Goal: Understand process/instructions: Learn how to perform a task or action

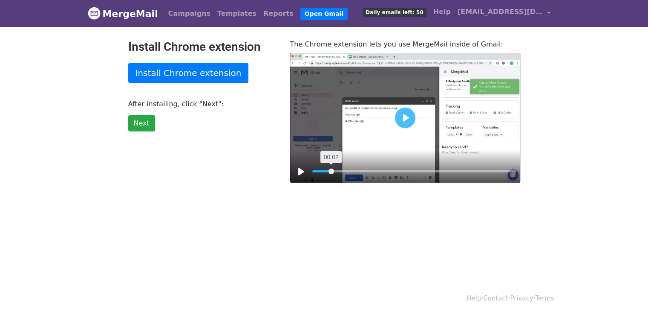
click at [331, 171] on input "Seek" at bounding box center [414, 171] width 204 height 8
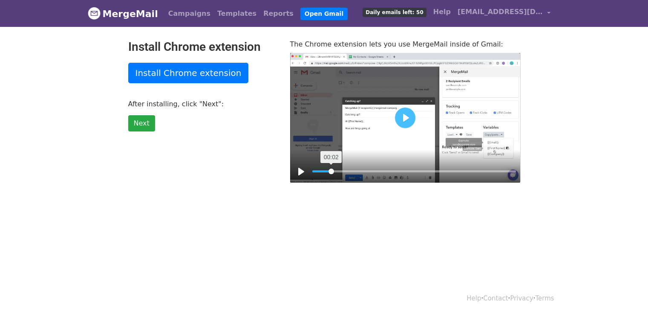
click at [331, 171] on input "Seek" at bounding box center [414, 171] width 204 height 8
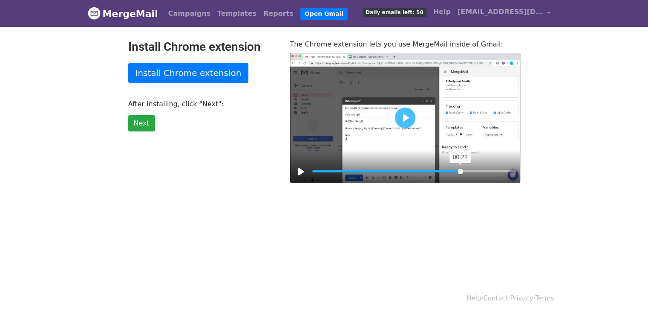
click at [460, 174] on input "Seek" at bounding box center [414, 171] width 204 height 8
click at [474, 173] on input "Seek" at bounding box center [414, 171] width 204 height 8
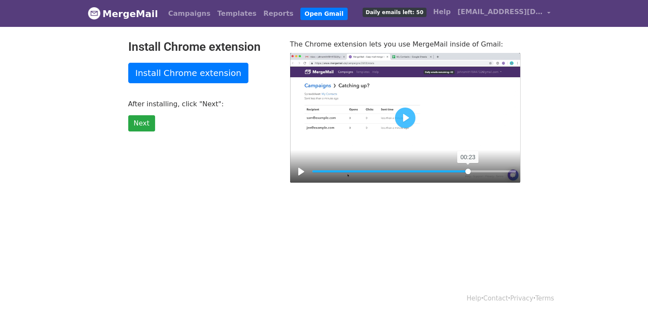
click at [468, 172] on input "Seek" at bounding box center [414, 171] width 204 height 8
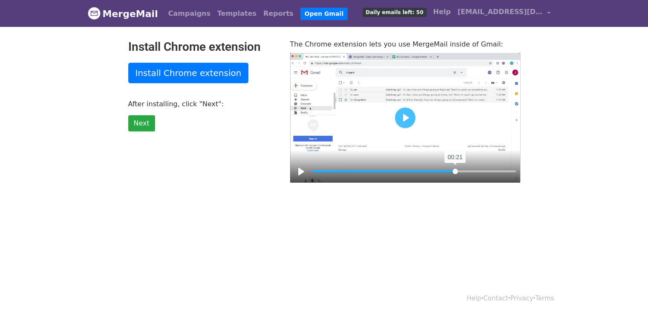
click at [455, 172] on input "Seek" at bounding box center [414, 171] width 204 height 8
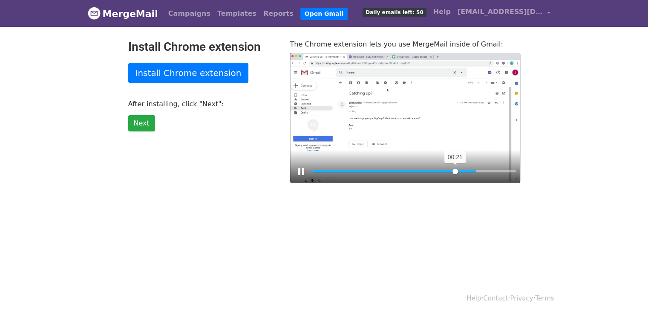
click at [455, 172] on input "Seek" at bounding box center [414, 171] width 204 height 8
click at [456, 171] on input "Seek" at bounding box center [414, 171] width 204 height 8
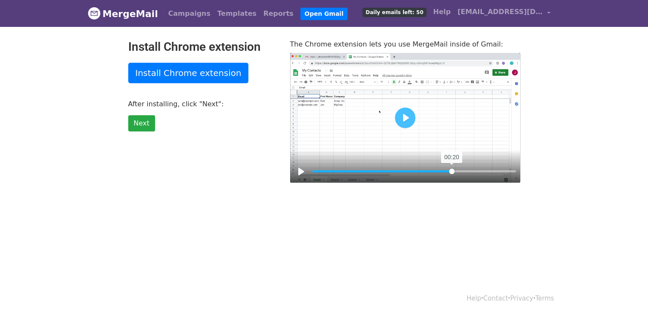
click at [452, 171] on input "Seek" at bounding box center [414, 171] width 204 height 8
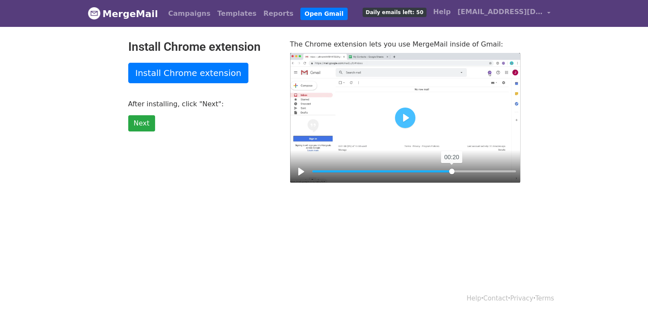
click at [452, 171] on input "Seek" at bounding box center [414, 171] width 204 height 8
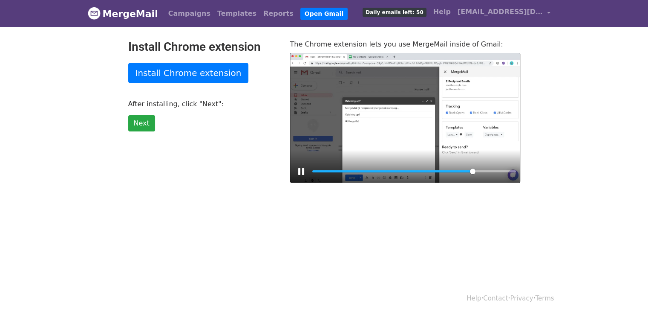
click at [426, 123] on div at bounding box center [405, 118] width 230 height 130
click at [404, 120] on button "Play" at bounding box center [405, 117] width 20 height 20
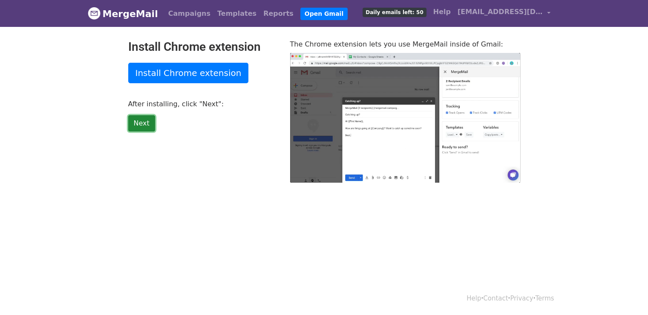
click at [145, 125] on link "Next" at bounding box center [141, 123] width 27 height 16
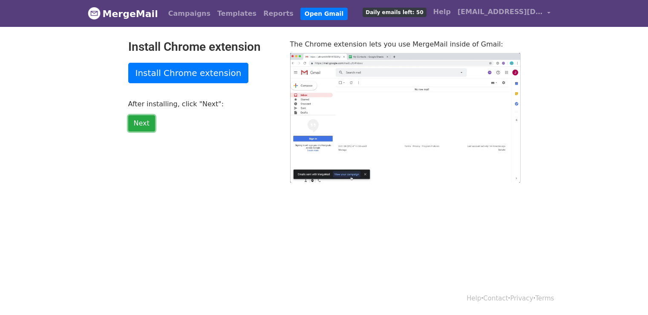
type input "20.25"
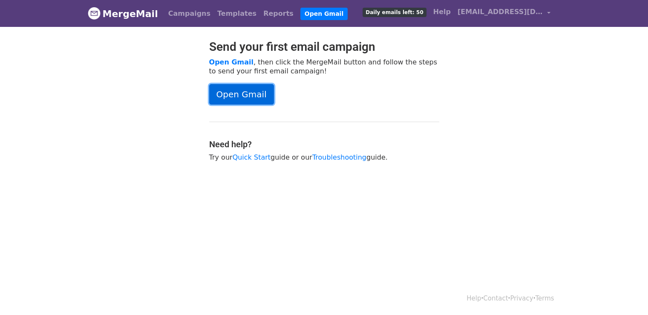
click at [246, 96] on link "Open Gmail" at bounding box center [241, 94] width 65 height 20
